Goal: Information Seeking & Learning: Learn about a topic

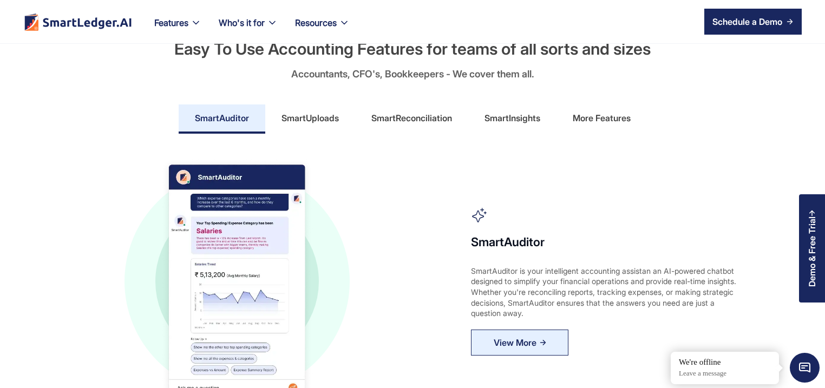
scroll to position [572, 0]
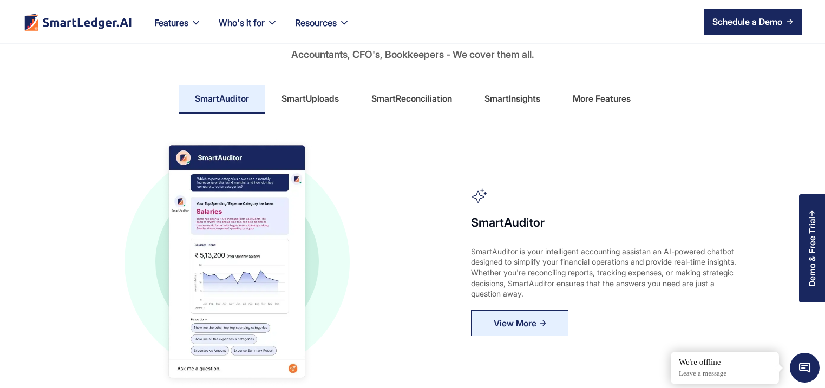
click at [611, 100] on div "More Features" at bounding box center [602, 98] width 58 height 17
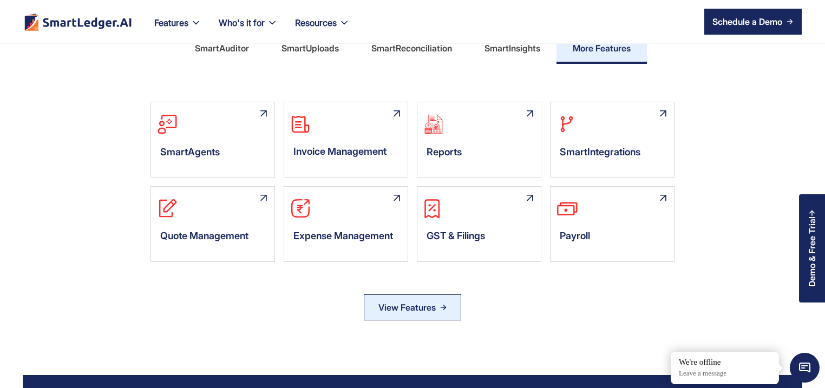
scroll to position [675, 0]
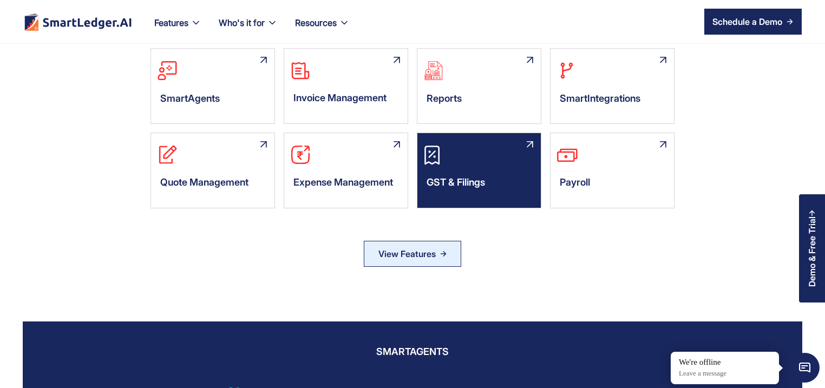
click at [494, 169] on div "GST & Filings" at bounding box center [478, 185] width 123 height 32
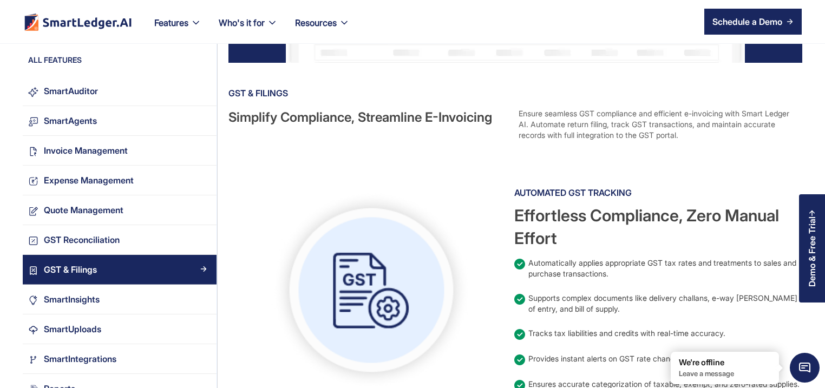
scroll to position [416, 0]
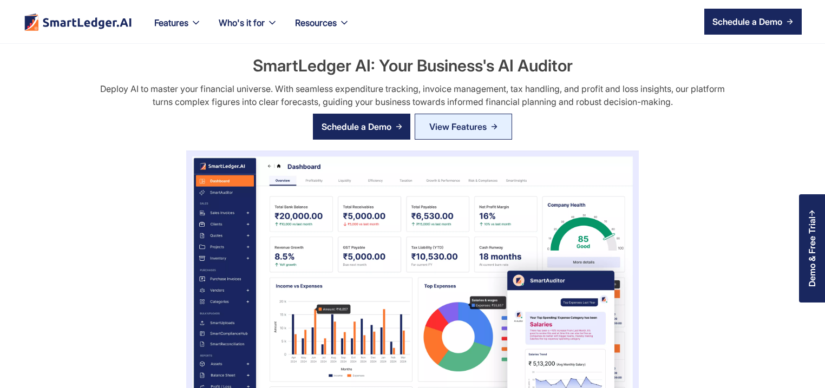
scroll to position [675, 0]
